Goal: Information Seeking & Learning: Learn about a topic

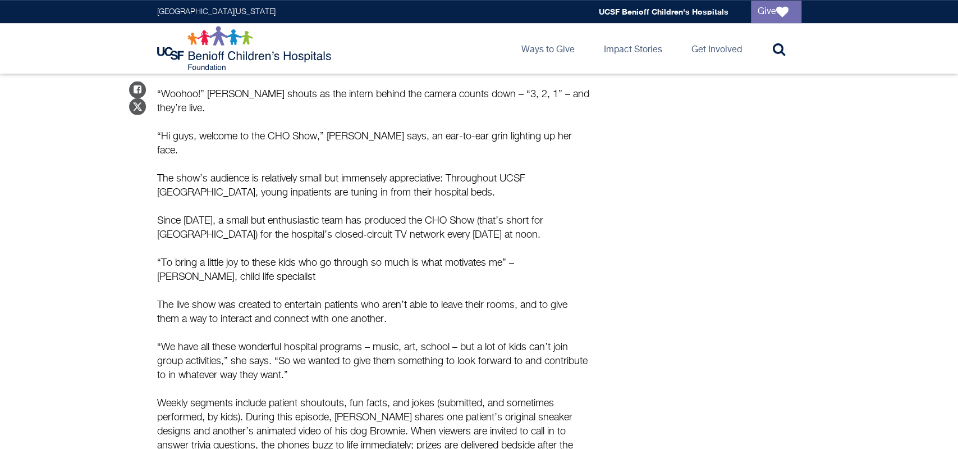
scroll to position [475, 0]
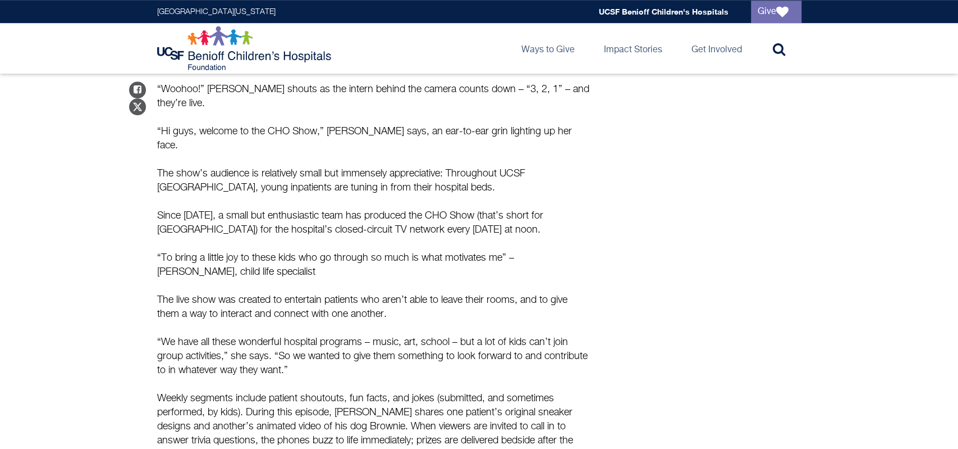
click at [159, 251] on p "“To bring a little joy to these kids who go through so much is what motivates m…" at bounding box center [373, 265] width 432 height 28
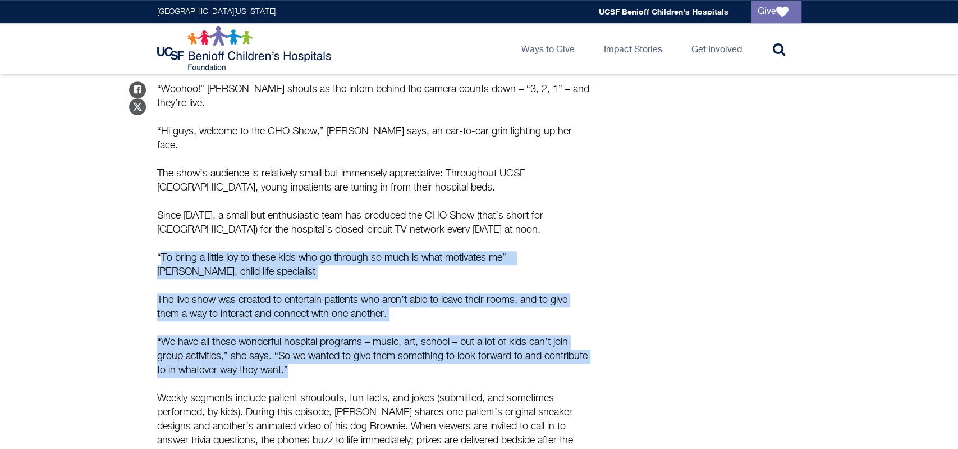
drag, startPoint x: 159, startPoint y: 231, endPoint x: 367, endPoint y: 338, distance: 233.2
click at [367, 338] on div "Lights, Camera, Action! The broadcast is starting in a few seconds, and the ene…" at bounding box center [373, 421] width 432 height 820
click at [367, 338] on p "“We have all these wonderful hospital programs – music, art, school – but a lot…" at bounding box center [373, 356] width 432 height 42
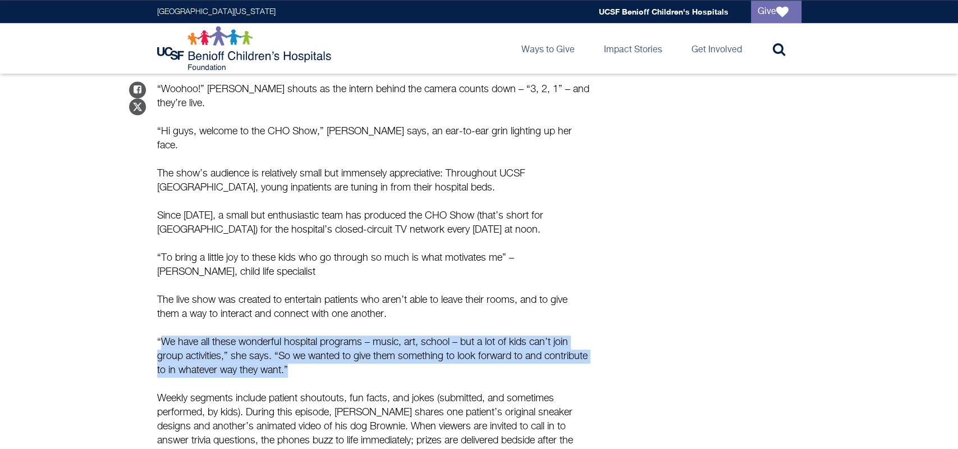
drag, startPoint x: 367, startPoint y: 338, endPoint x: 159, endPoint y: 310, distance: 209.5
click at [159, 335] on p "“We have all these wonderful hospital programs – music, art, school – but a lot…" at bounding box center [373, 356] width 432 height 42
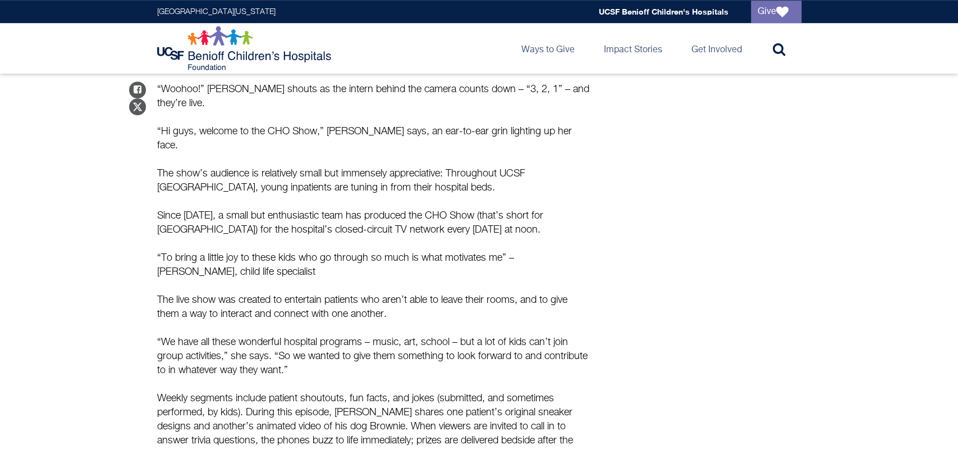
click at [159, 335] on p "“We have all these wonderful hospital programs – music, art, school – but a lot…" at bounding box center [373, 356] width 432 height 42
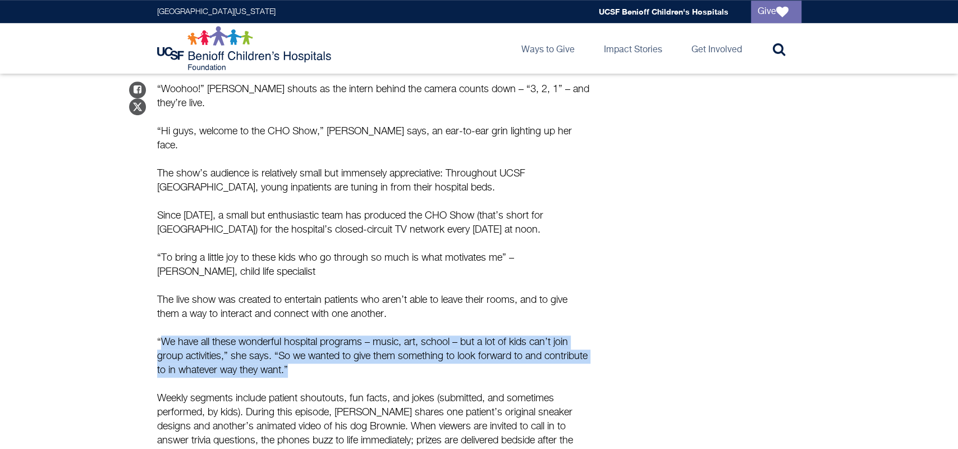
drag, startPoint x: 159, startPoint y: 310, endPoint x: 356, endPoint y: 339, distance: 199.0
click at [356, 339] on p "“We have all these wonderful hospital programs – music, art, school – but a lot…" at bounding box center [373, 356] width 432 height 42
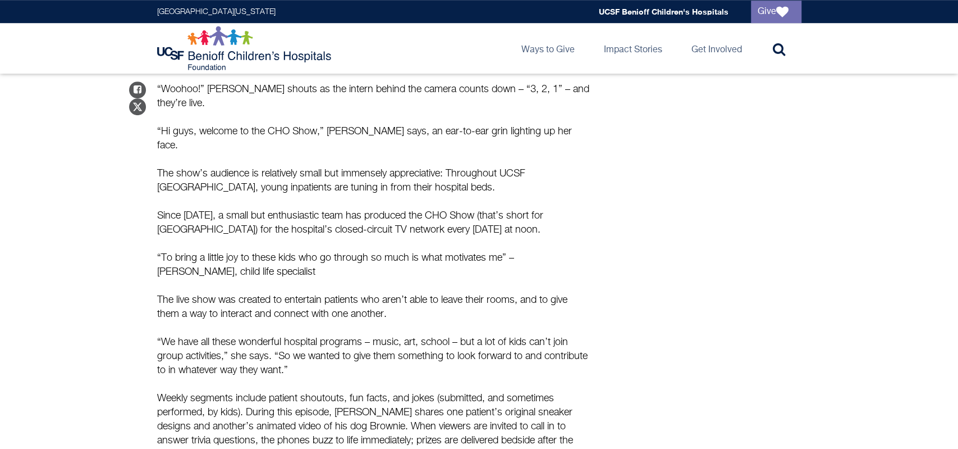
click at [356, 339] on p "“We have all these wonderful hospital programs – music, art, school – but a lot…" at bounding box center [373, 356] width 432 height 42
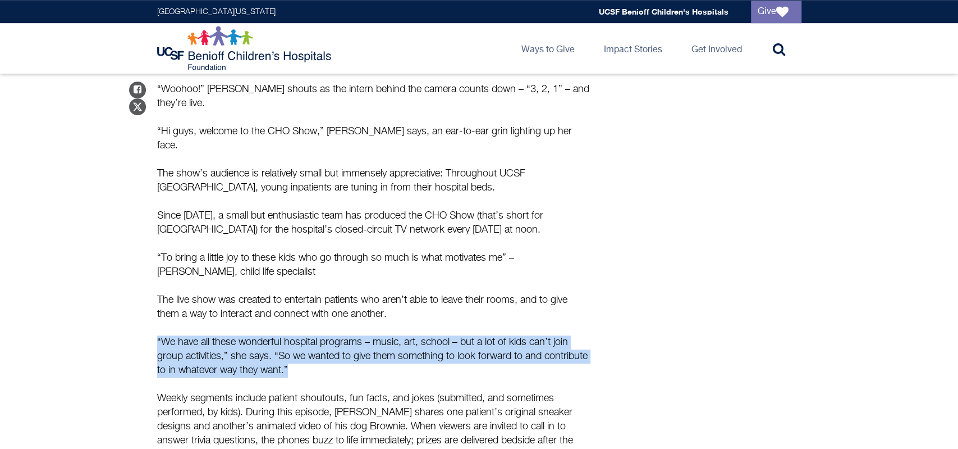
drag, startPoint x: 356, startPoint y: 339, endPoint x: 138, endPoint y: 309, distance: 220.3
click at [138, 309] on main "Stories CHO Show: Live TV for a Special Audience Broadcasting joy and connectin…" at bounding box center [479, 228] width 958 height 1261
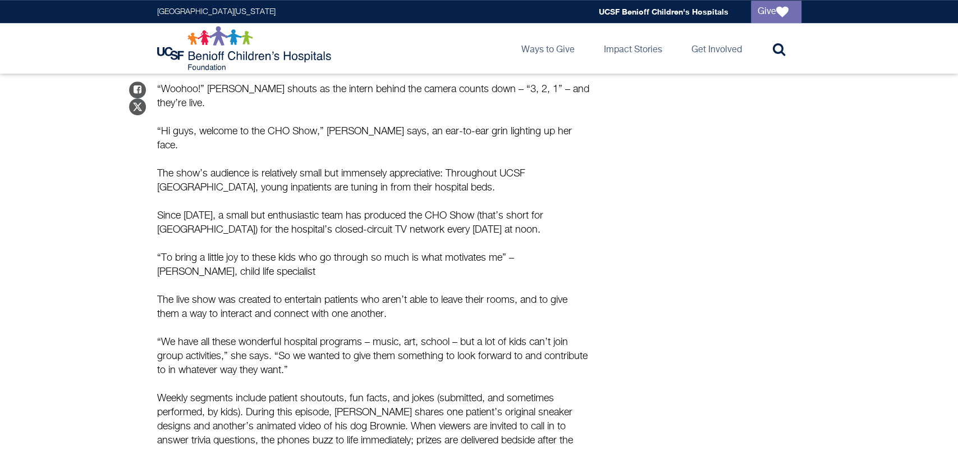
click at [138, 309] on main "Stories CHO Show: Live TV for a Special Audience Broadcasting joy and connectin…" at bounding box center [479, 228] width 958 height 1261
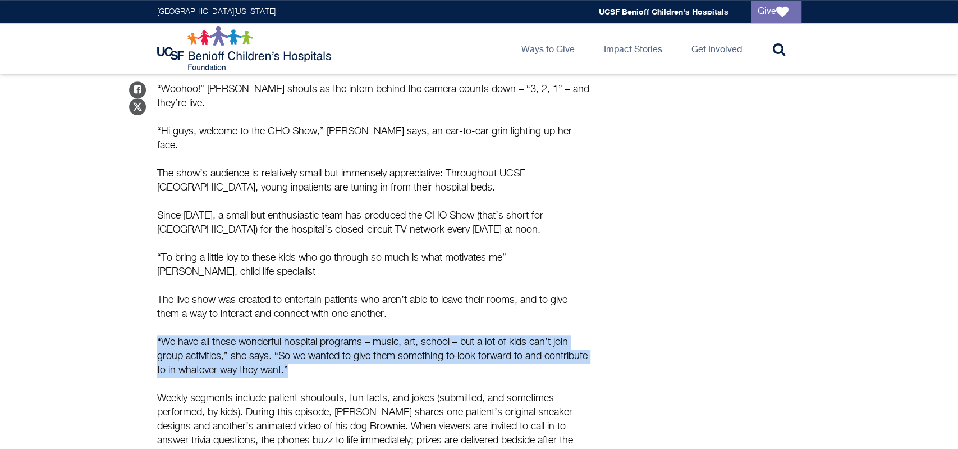
drag, startPoint x: 138, startPoint y: 309, endPoint x: 446, endPoint y: 339, distance: 309.6
click at [446, 339] on main "Stories CHO Show: Live TV for a Special Audience Broadcasting joy and connectin…" at bounding box center [479, 228] width 958 height 1261
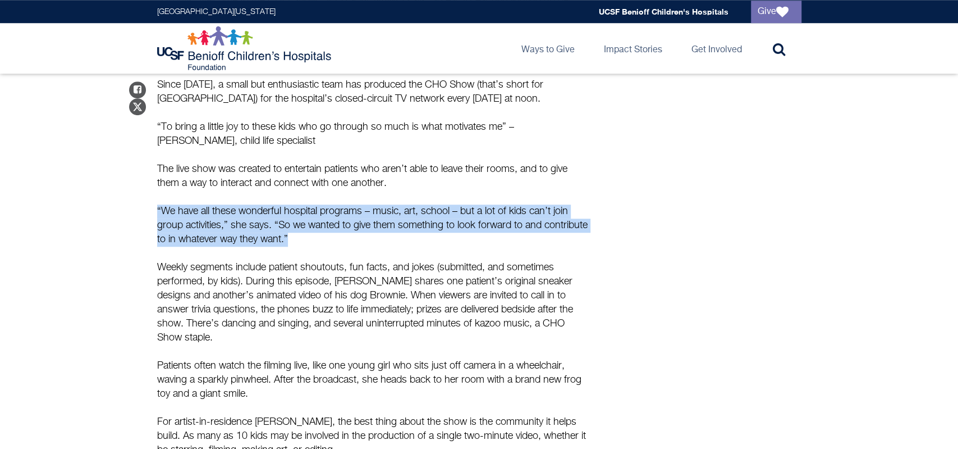
scroll to position [610, 0]
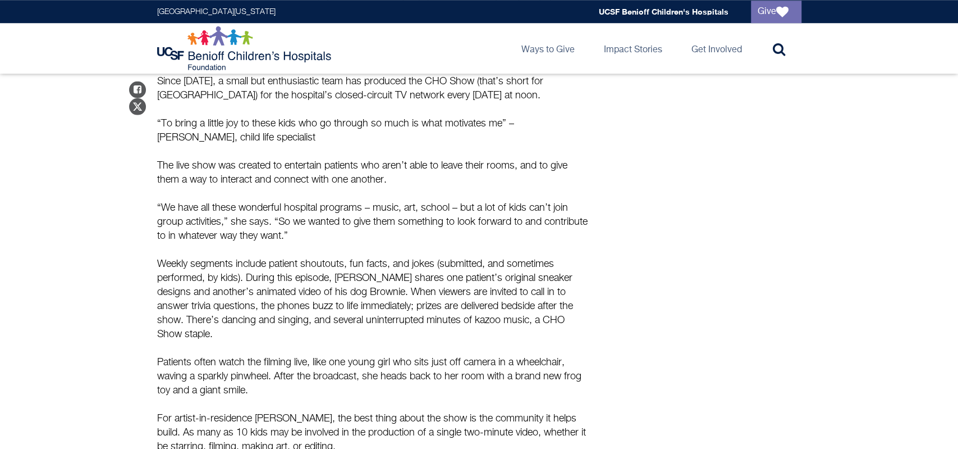
click at [338, 259] on p "Weekly segments include patient shoutouts, fun facts, and jokes (submitted, and…" at bounding box center [373, 299] width 432 height 84
drag, startPoint x: 338, startPoint y: 259, endPoint x: 370, endPoint y: 268, distance: 33.2
click at [370, 268] on p "Weekly segments include patient shoutouts, fun facts, and jokes (submitted, and…" at bounding box center [373, 299] width 432 height 84
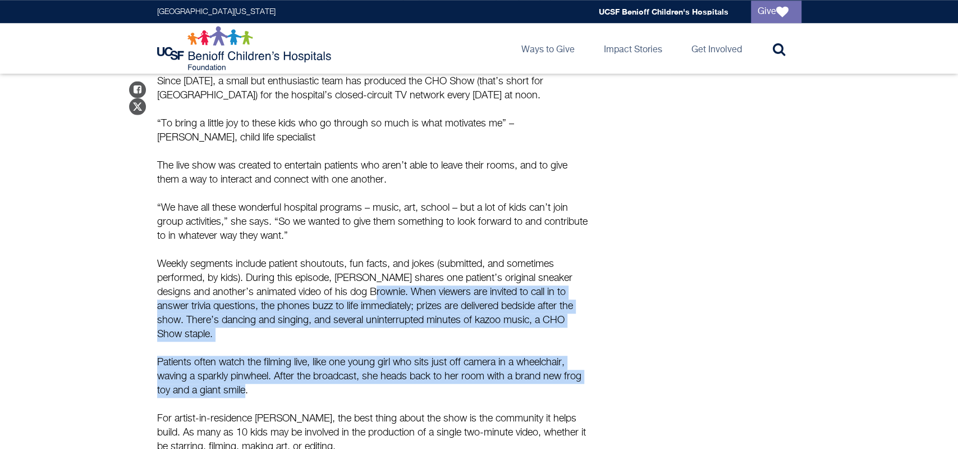
drag, startPoint x: 370, startPoint y: 268, endPoint x: 236, endPoint y: 343, distance: 153.1
click at [236, 343] on div "Lights, Camera, Action! The broadcast is starting in a few seconds, and the ene…" at bounding box center [373, 287] width 432 height 820
click at [236, 355] on p "Patients often watch the filming live, like one young girl who sits just off ca…" at bounding box center [373, 376] width 432 height 42
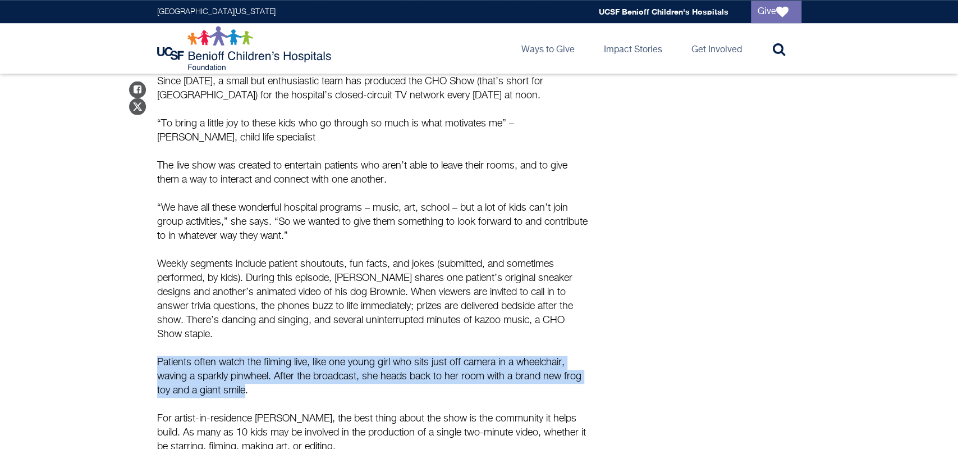
drag, startPoint x: 236, startPoint y: 343, endPoint x: 163, endPoint y: 311, distance: 79.7
click at [163, 311] on div "Lights, Camera, Action! The broadcast is starting in a few seconds, and the ene…" at bounding box center [373, 287] width 432 height 820
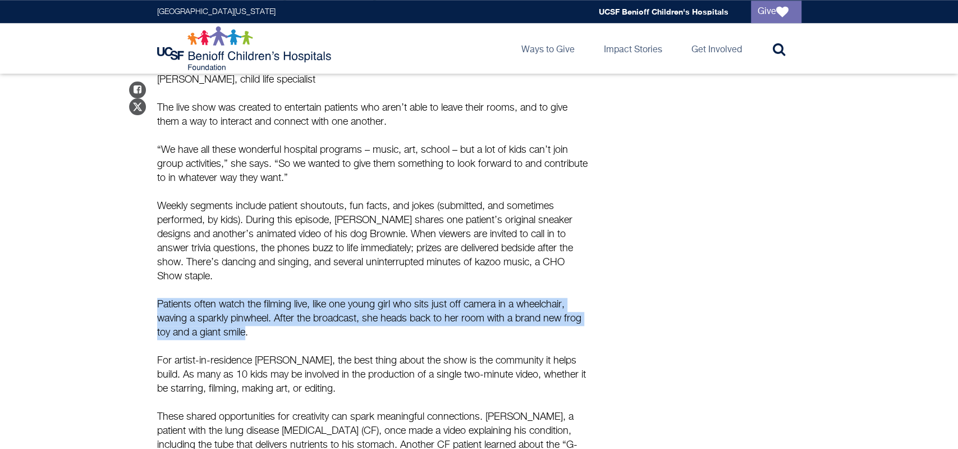
scroll to position [672, 0]
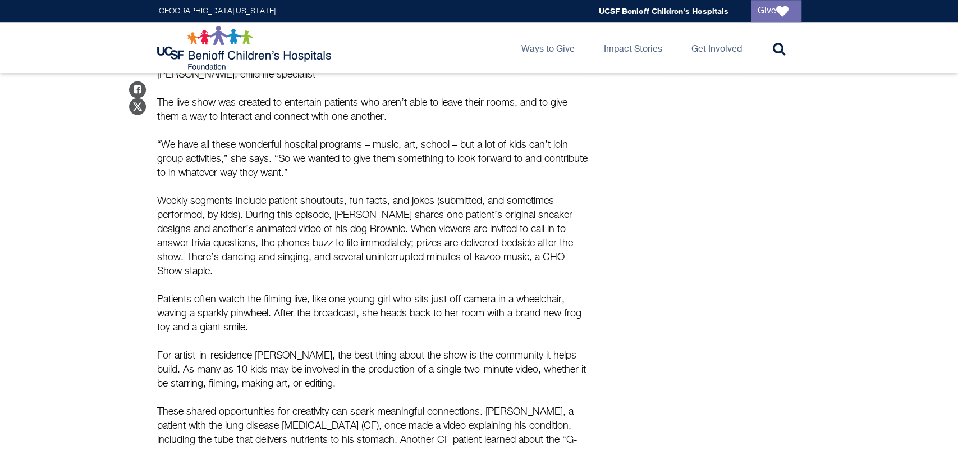
click at [163, 349] on p "For artist-in-residence [PERSON_NAME], the best thing about the show is the com…" at bounding box center [373, 370] width 432 height 42
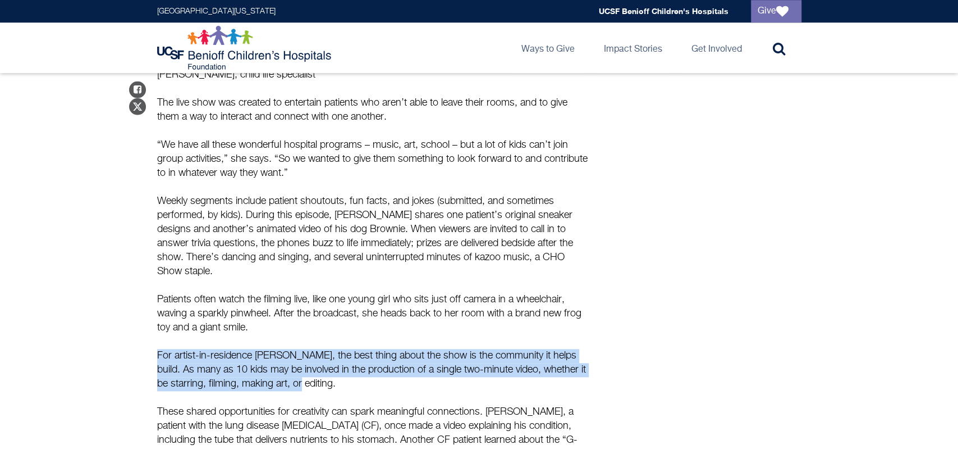
drag, startPoint x: 163, startPoint y: 311, endPoint x: 314, endPoint y: 336, distance: 153.1
click at [314, 349] on p "For artist-in-residence [PERSON_NAME], the best thing about the show is the com…" at bounding box center [373, 370] width 432 height 42
click at [301, 349] on p "For artist-in-residence [PERSON_NAME], the best thing about the show is the com…" at bounding box center [373, 370] width 432 height 42
drag, startPoint x: 301, startPoint y: 335, endPoint x: 156, endPoint y: 315, distance: 146.7
click at [156, 315] on div "Share on Facebook Share on Twitter Lights, Camera, Action! The broadcast is sta…" at bounding box center [479, 216] width 665 height 837
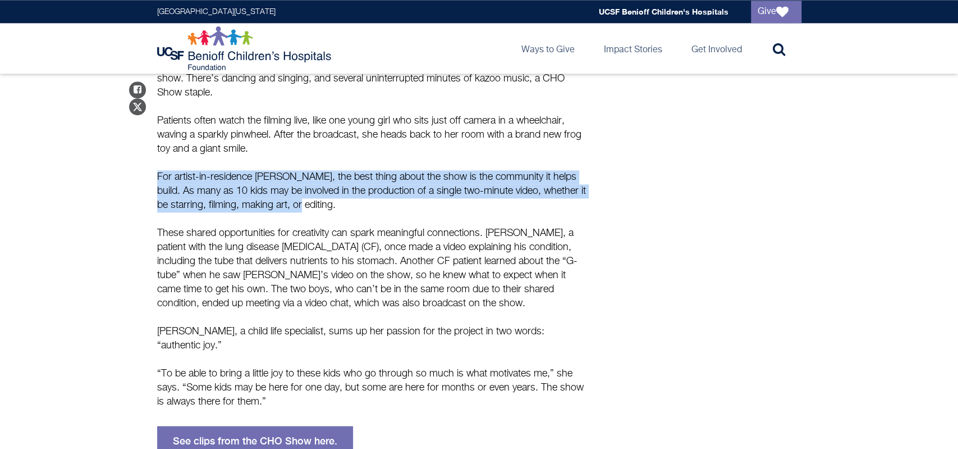
scroll to position [852, 0]
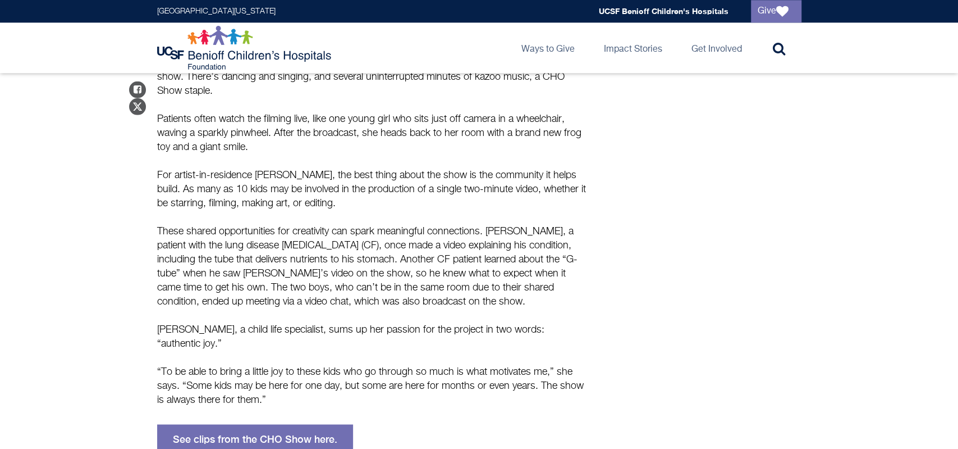
click at [161, 247] on p "These shared opportunities for creativity can spark meaningful connections. [PE…" at bounding box center [373, 267] width 432 height 84
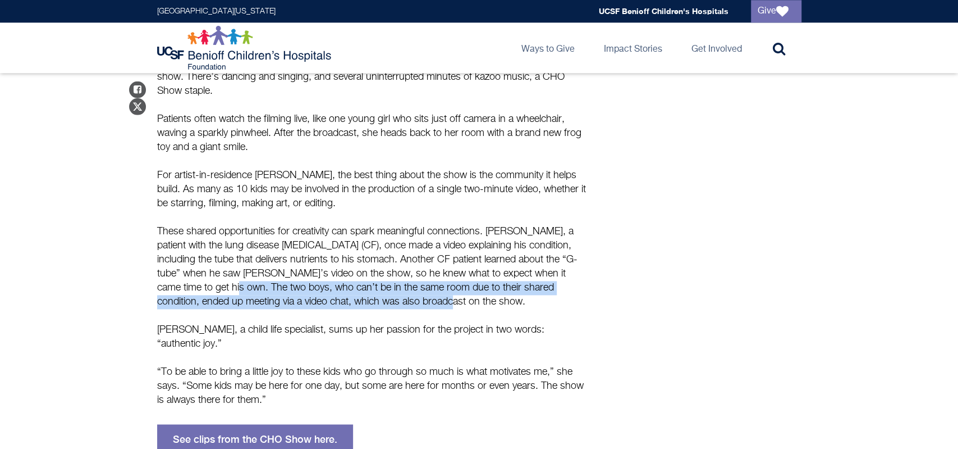
drag, startPoint x: 161, startPoint y: 247, endPoint x: 334, endPoint y: 259, distance: 173.3
click at [334, 259] on p "These shared opportunities for creativity can spark meaningful connections. [PE…" at bounding box center [373, 267] width 432 height 84
drag, startPoint x: 334, startPoint y: 259, endPoint x: 509, endPoint y: 362, distance: 202.6
click at [509, 362] on div "Lights, Camera, Action! The broadcast is starting in a few seconds, and the ene…" at bounding box center [373, 45] width 432 height 820
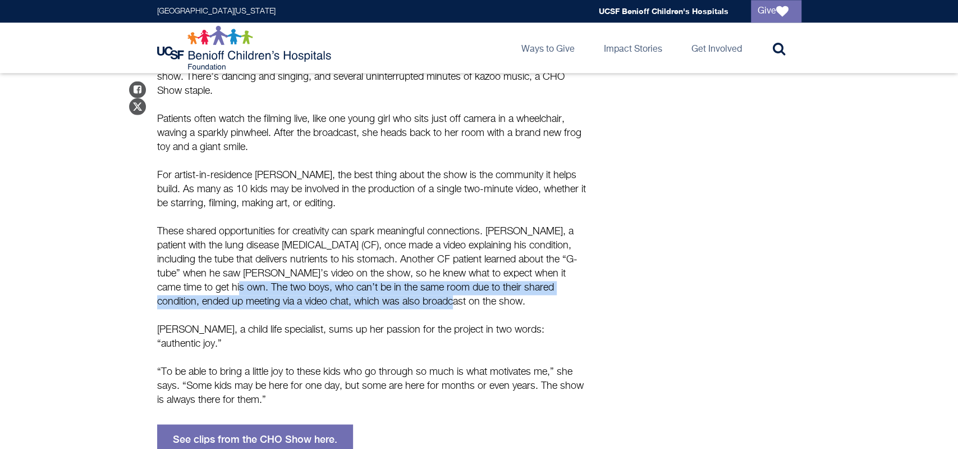
click at [509, 362] on div "Lights, Camera, Action! The broadcast is starting in a few seconds, and the ene…" at bounding box center [373, 45] width 432 height 820
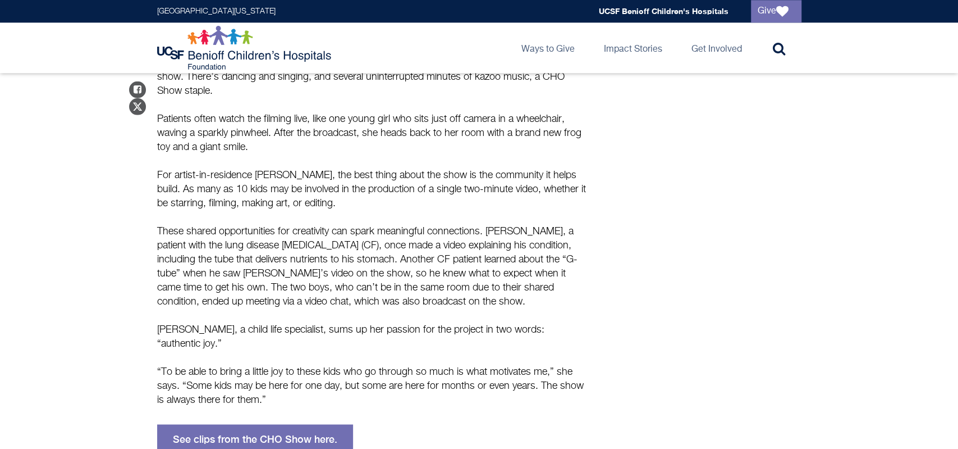
click at [316, 365] on p "“To be able to bring a little joy to these kids who go through so much is what …" at bounding box center [373, 386] width 432 height 42
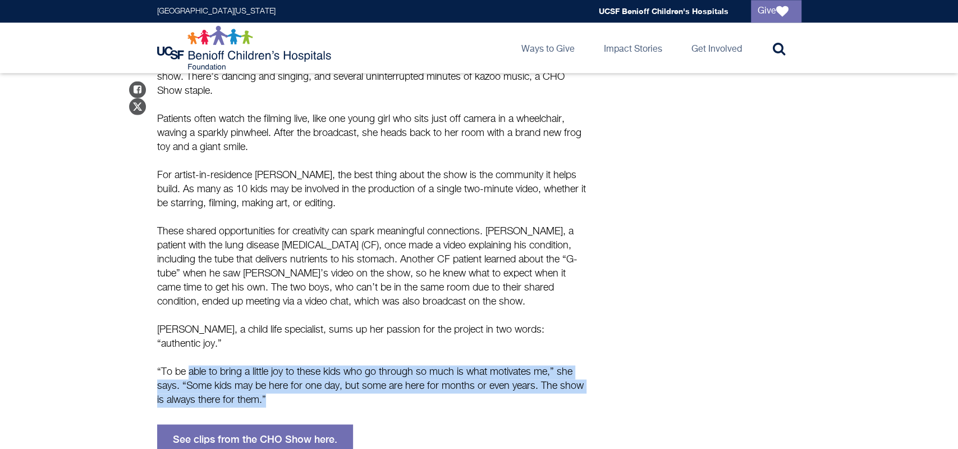
drag, startPoint x: 316, startPoint y: 337, endPoint x: 205, endPoint y: 307, distance: 115.2
click at [205, 307] on div "Lights, Camera, Action! The broadcast is starting in a few seconds, and the ene…" at bounding box center [373, 45] width 432 height 820
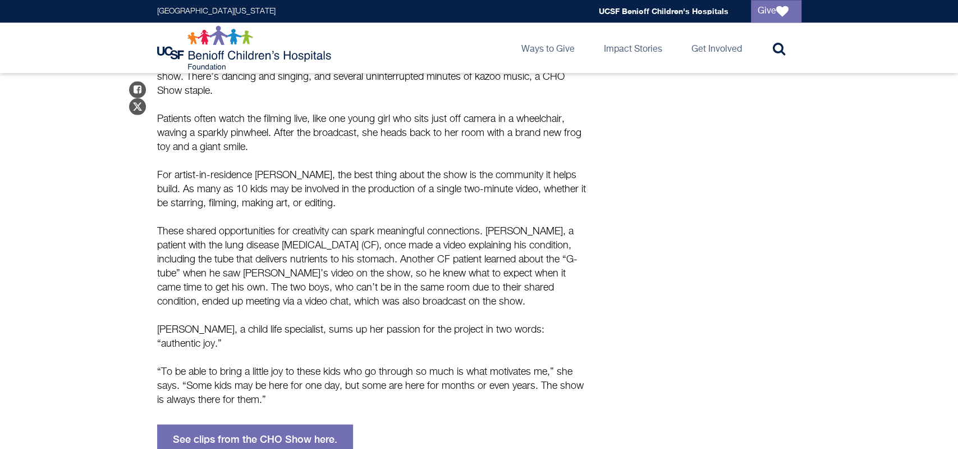
click at [205, 307] on div "Lights, Camera, Action! The broadcast is starting in a few seconds, and the ene…" at bounding box center [373, 45] width 432 height 820
drag, startPoint x: 205, startPoint y: 307, endPoint x: 177, endPoint y: 303, distance: 28.3
click at [177, 303] on div "Lights, Camera, Action! The broadcast is starting in a few seconds, and the ene…" at bounding box center [373, 45] width 432 height 820
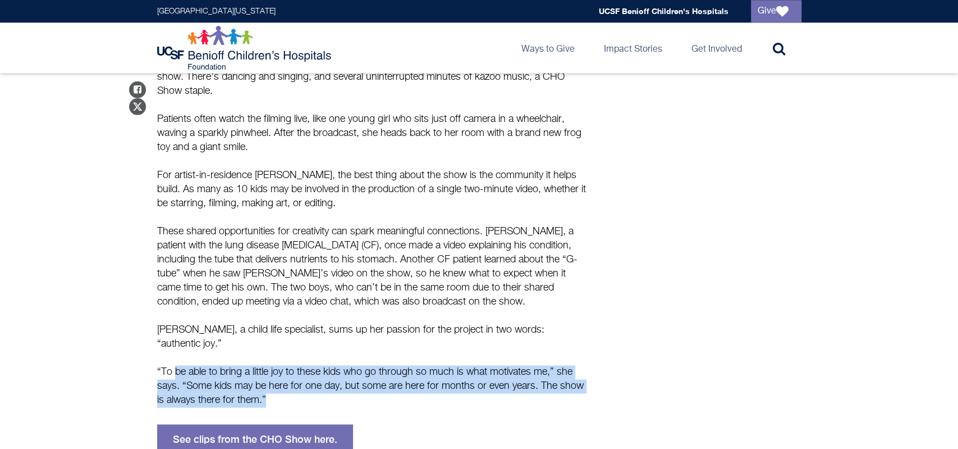
drag, startPoint x: 177, startPoint y: 303, endPoint x: 295, endPoint y: 348, distance: 126.2
click at [295, 348] on div "Lights, Camera, Action! The broadcast is starting in a few seconds, and the ene…" at bounding box center [373, 45] width 432 height 820
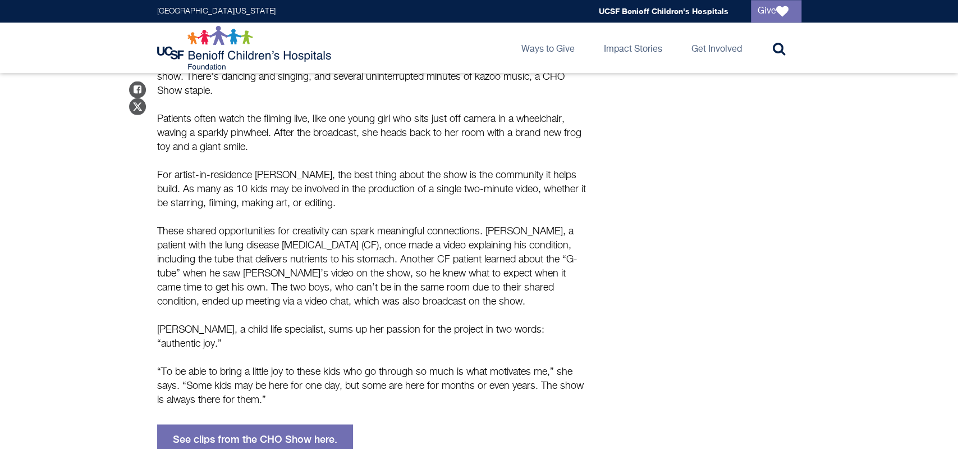
click at [295, 365] on p "“To be able to bring a little joy to these kids who go through so much is what …" at bounding box center [373, 386] width 432 height 42
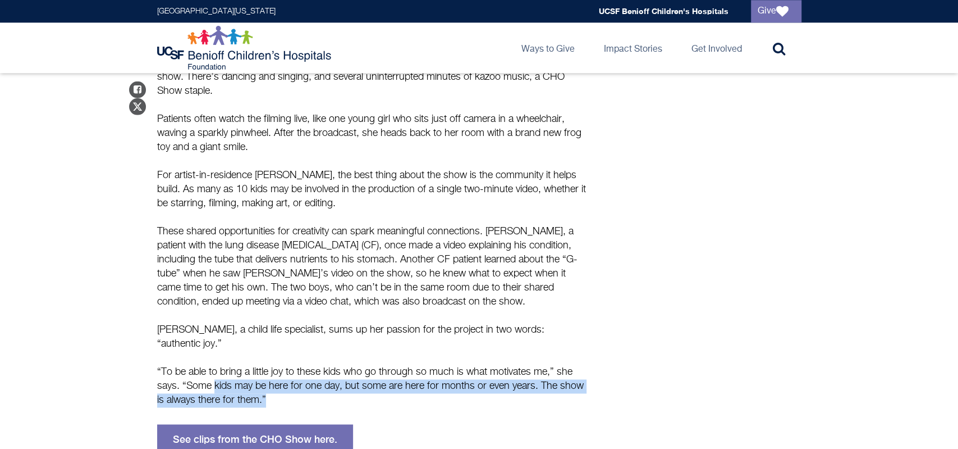
drag, startPoint x: 295, startPoint y: 348, endPoint x: 229, endPoint y: 322, distance: 70.6
click at [229, 365] on p "“To be able to bring a little joy to these kids who go through so much is what …" at bounding box center [373, 386] width 432 height 42
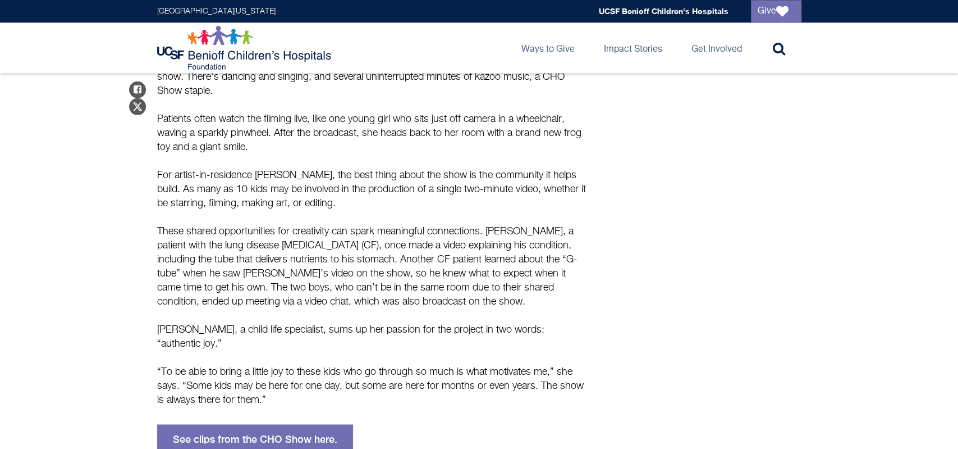
click at [229, 365] on p "“To be able to bring a little joy to these kids who go through so much is what …" at bounding box center [373, 386] width 432 height 42
click at [278, 424] on link "See clips from the CHO Show here." at bounding box center [255, 439] width 196 height 30
